Goal: Information Seeking & Learning: Learn about a topic

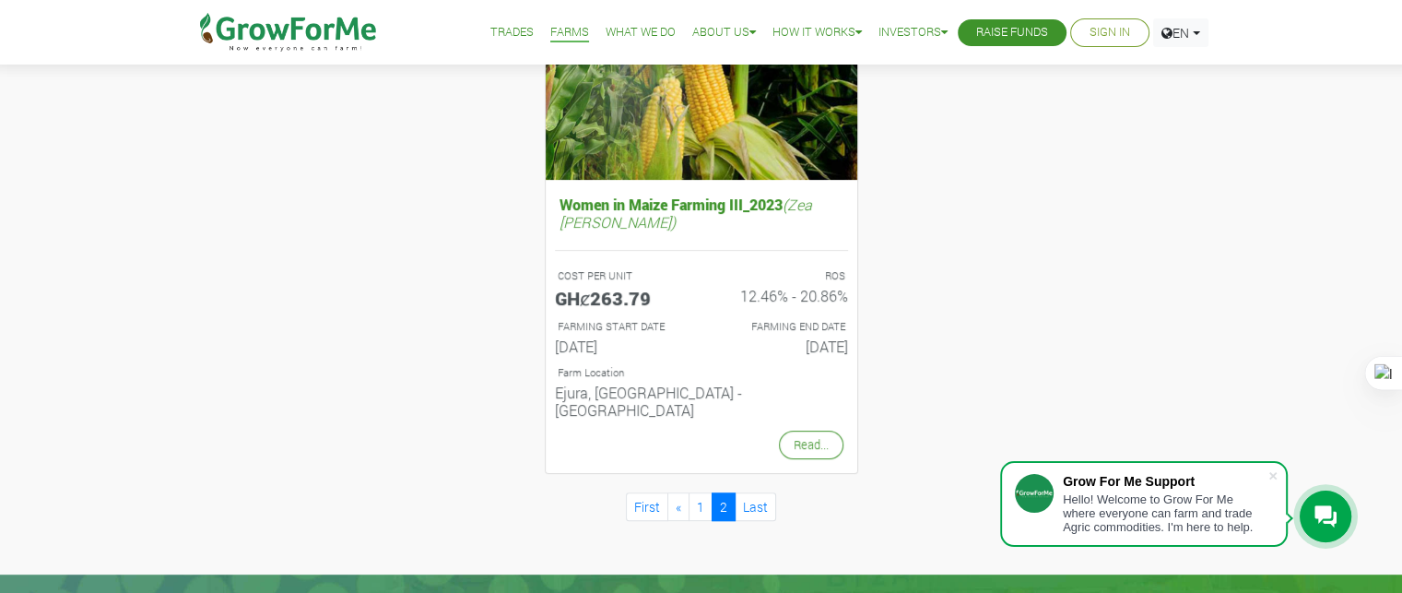
scroll to position [830, 0]
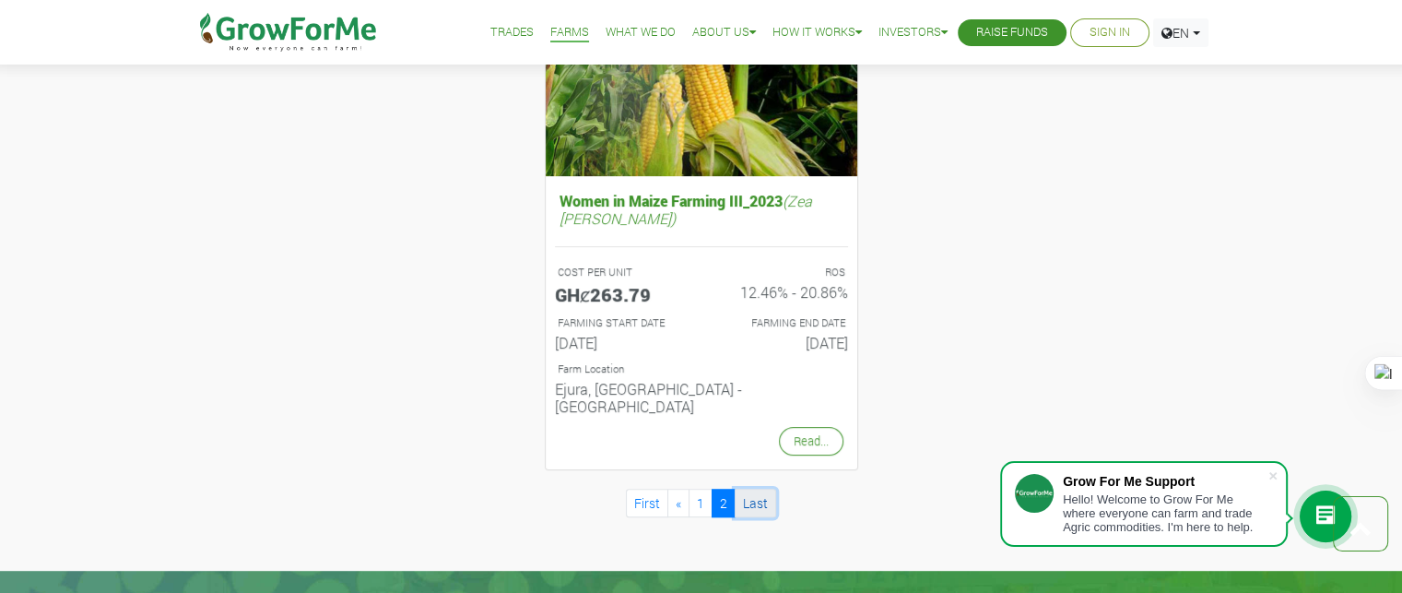
click at [769, 489] on link "Last" at bounding box center [755, 503] width 41 height 29
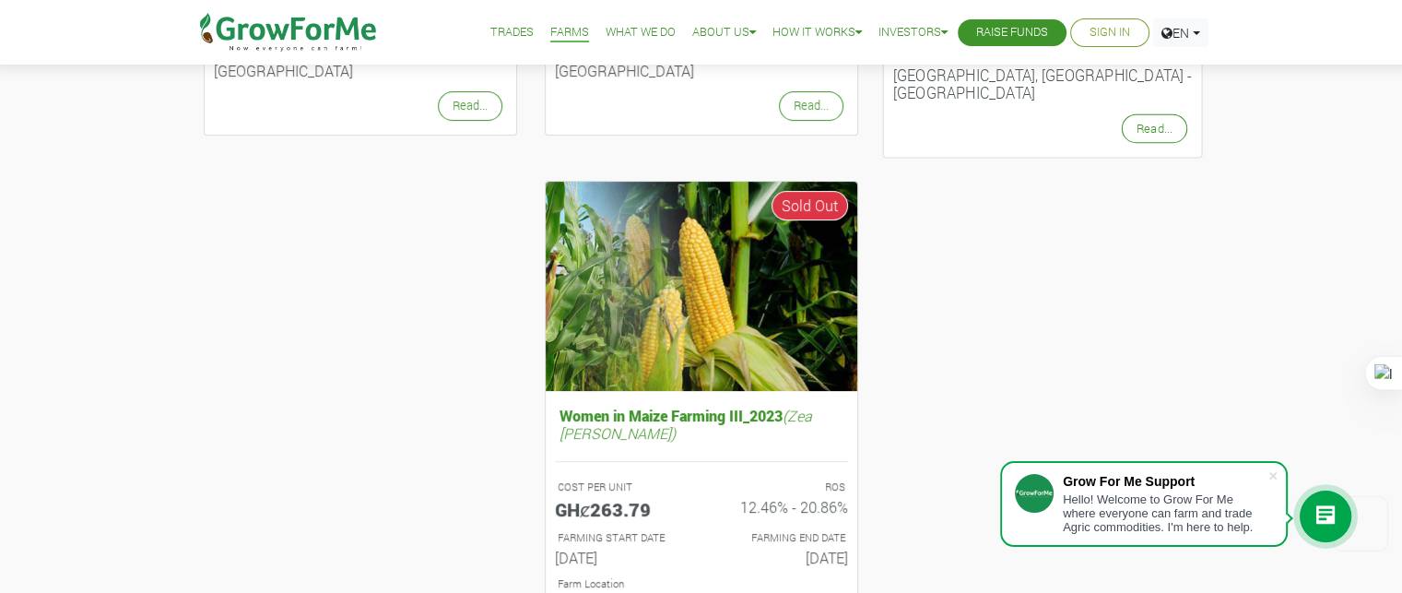
scroll to position [922, 0]
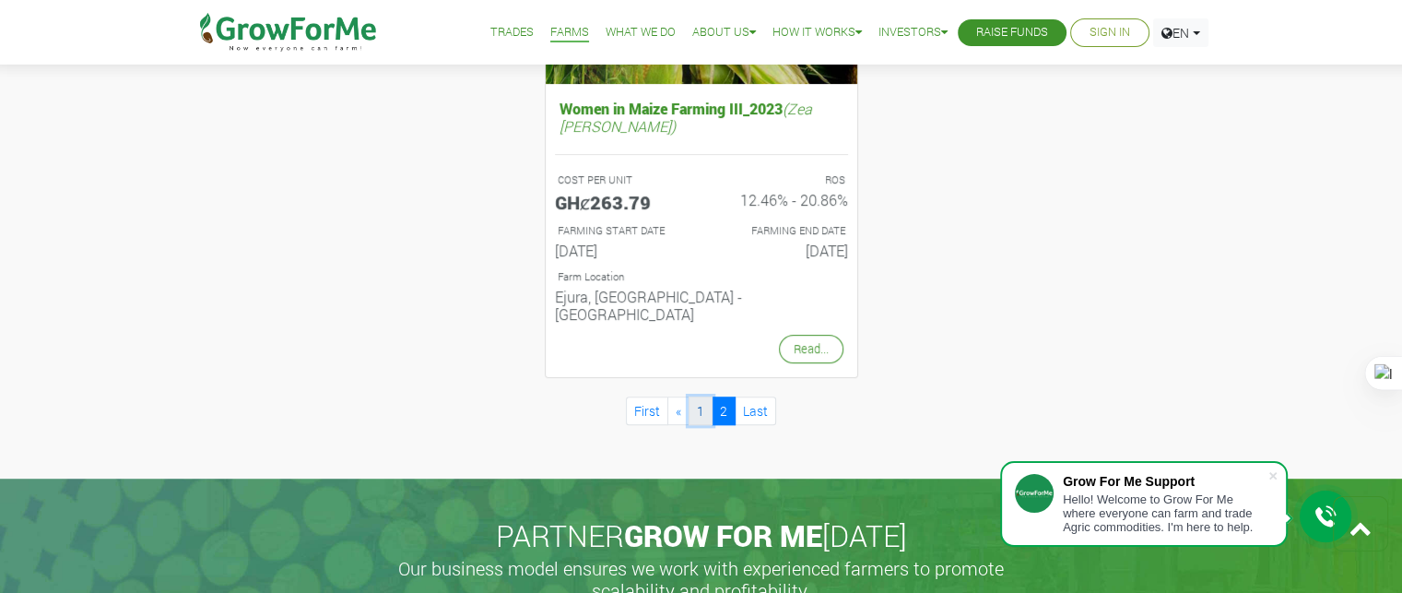
click at [701, 396] on link "1" at bounding box center [701, 410] width 24 height 29
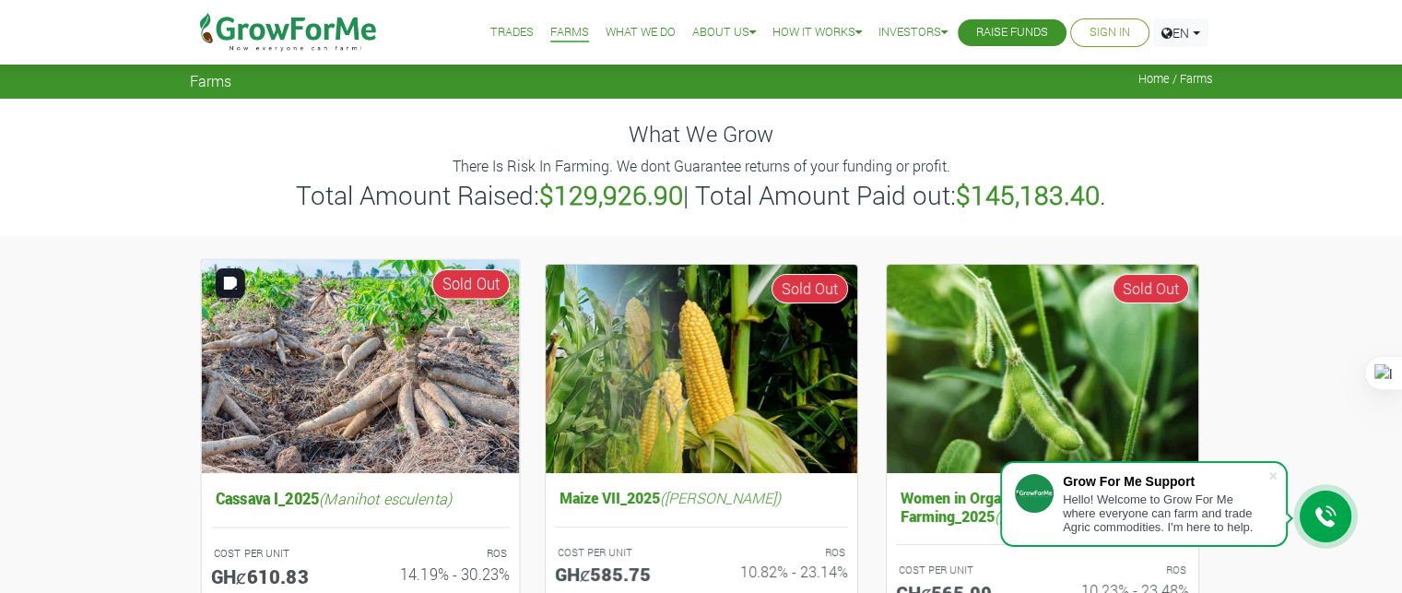
scroll to position [277, 0]
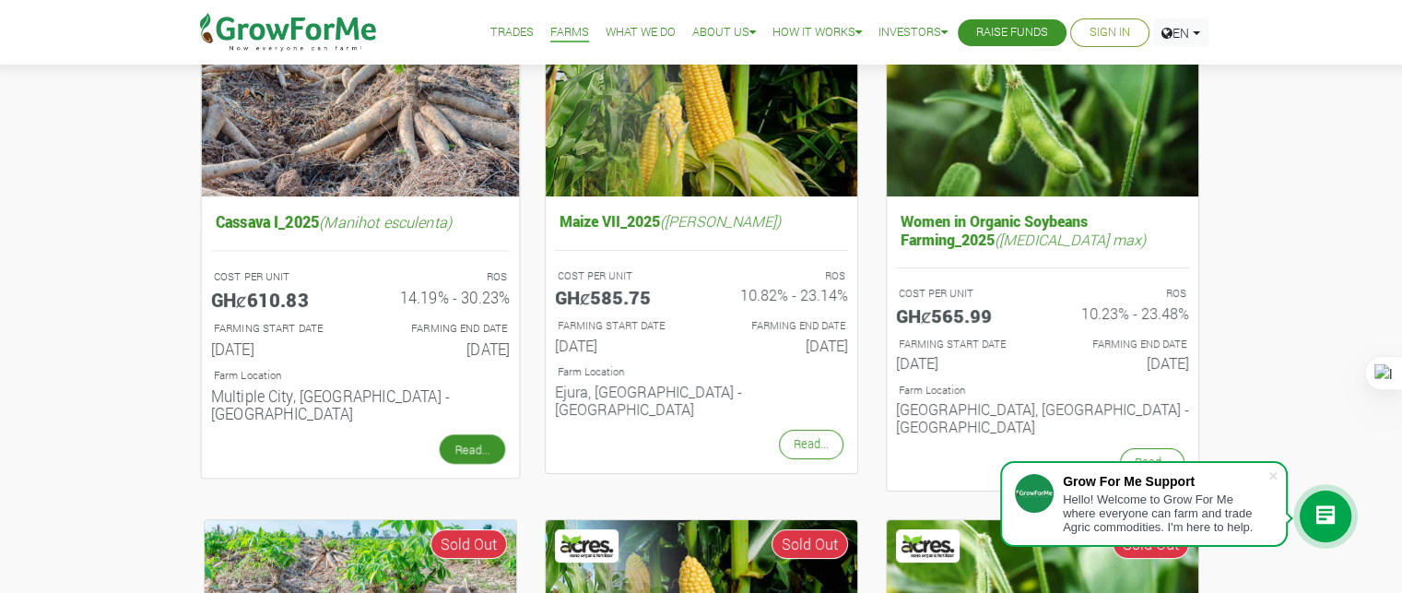
click at [468, 436] on link "Read..." at bounding box center [471, 449] width 65 height 30
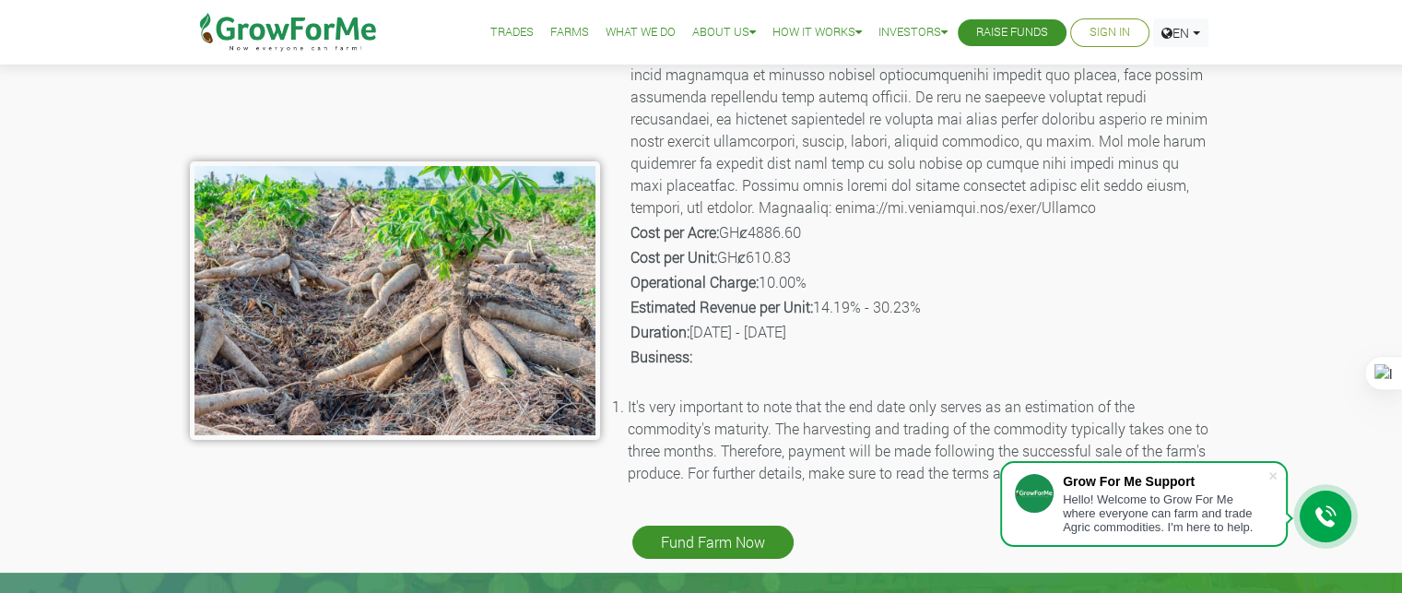
scroll to position [277, 0]
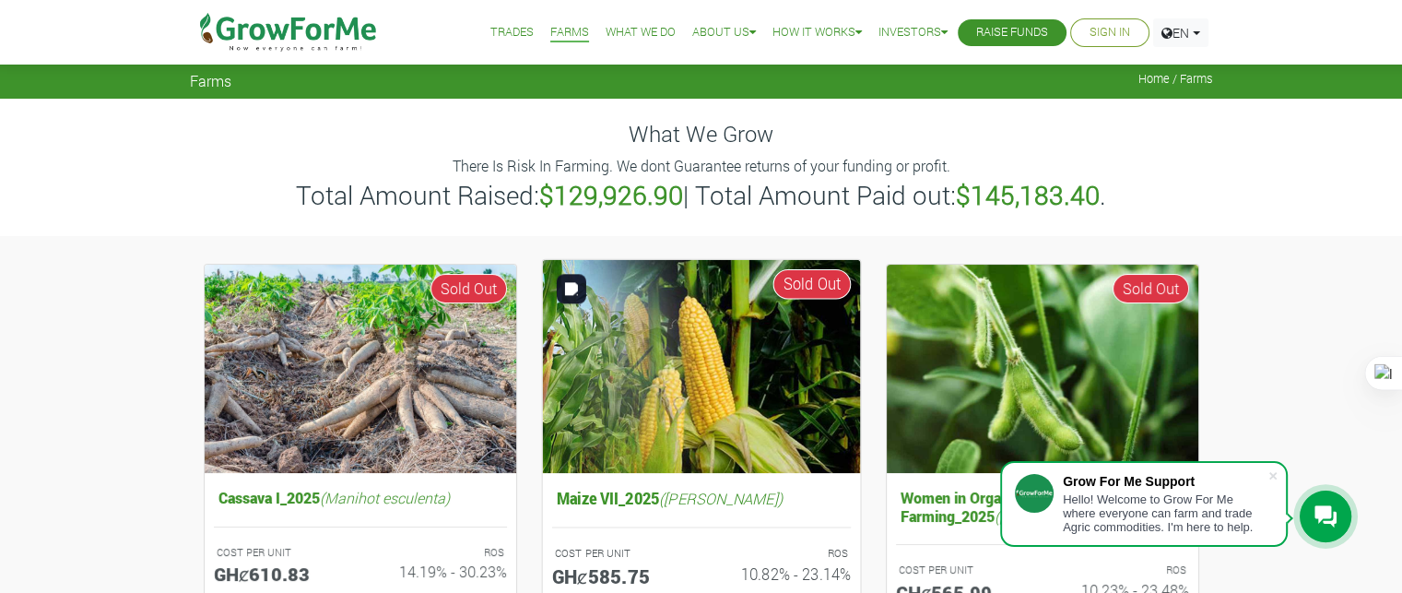
click at [734, 357] on img at bounding box center [701, 365] width 318 height 213
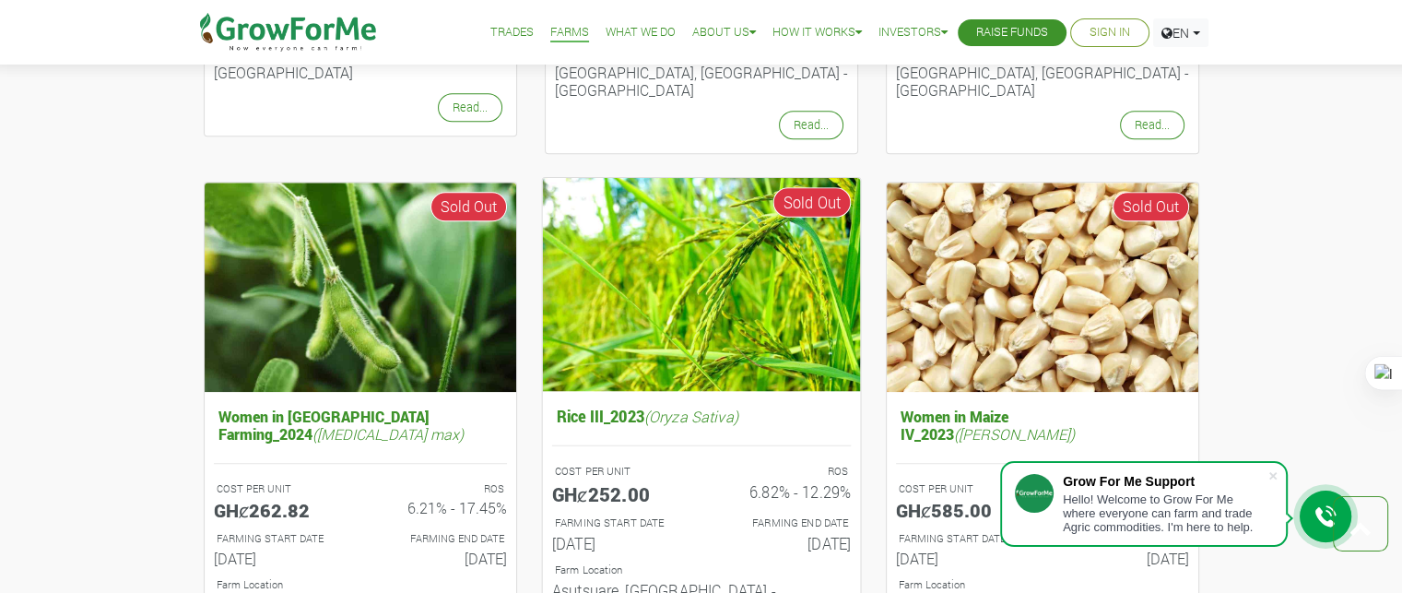
scroll to position [1863, 0]
